Goal: Go to known website: Access a specific website the user already knows

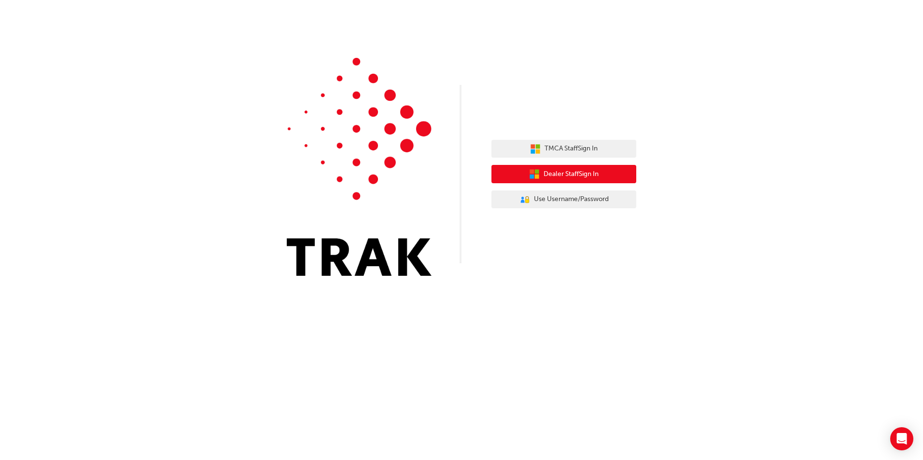
click at [516, 173] on button "Dealer Staff Sign In" at bounding box center [563, 174] width 145 height 18
